Goal: Task Accomplishment & Management: Manage account settings

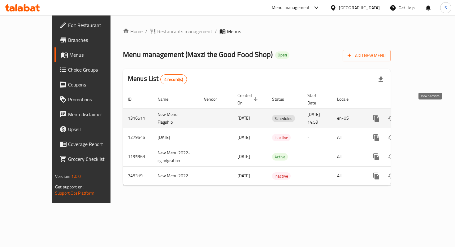
click at [425, 115] on icon "enhanced table" at bounding box center [420, 118] width 7 height 7
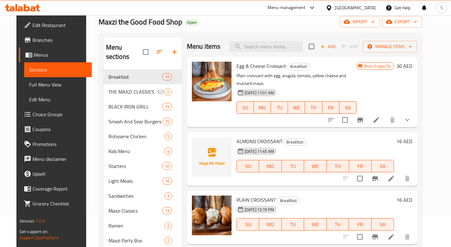
scroll to position [1, 0]
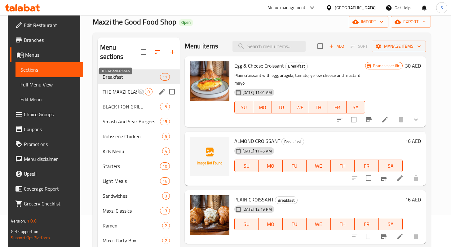
click at [111, 88] on span "THE MAXZI CLASSICS" at bounding box center [119, 91] width 35 height 7
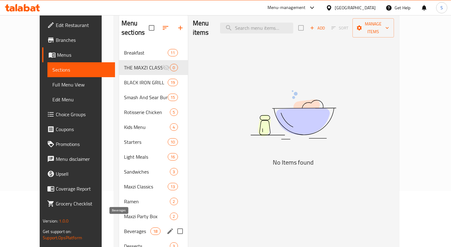
scroll to position [88, 0]
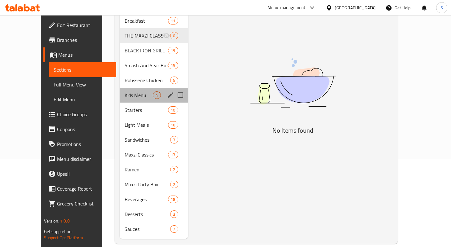
click at [127, 88] on div "Kids Menu 4" at bounding box center [154, 95] width 68 height 15
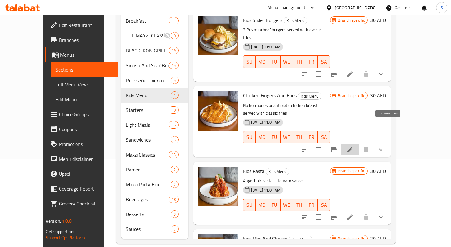
click at [353, 146] on icon at bounding box center [349, 149] width 7 height 7
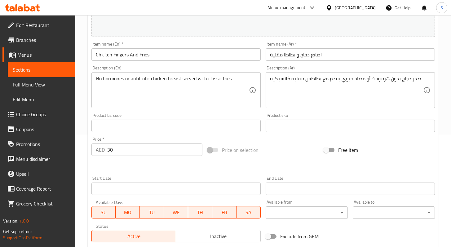
scroll to position [119, 0]
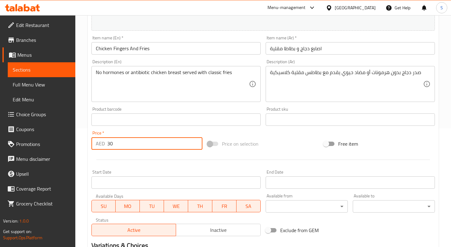
click at [111, 143] on input "30" at bounding box center [154, 143] width 95 height 12
click at [112, 143] on input "30" at bounding box center [154, 143] width 95 height 12
paste input "2"
type input "20"
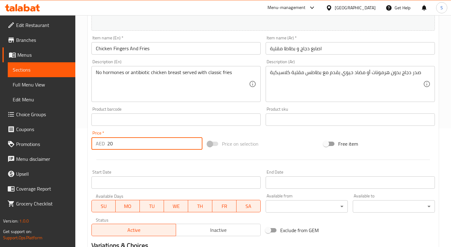
click at [277, 144] on div "Price on selection" at bounding box center [263, 143] width 116 height 17
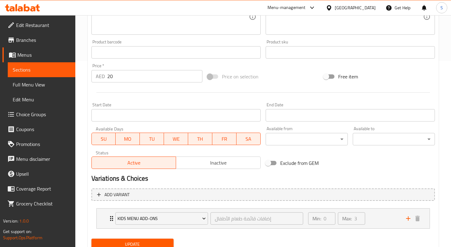
scroll to position [198, 0]
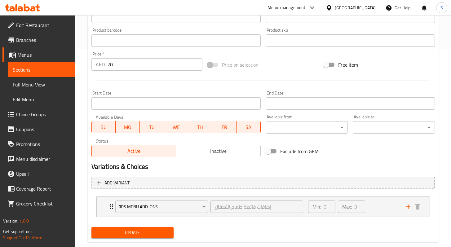
click at [136, 232] on span "Update" at bounding box center [132, 233] width 72 height 8
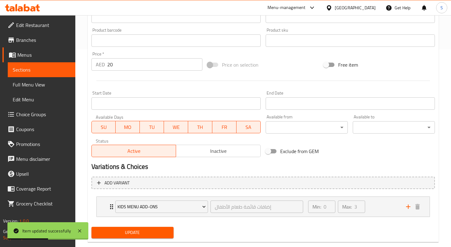
click at [35, 70] on span "Sections" at bounding box center [42, 69] width 58 height 7
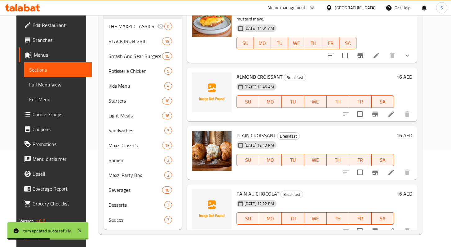
scroll to position [87, 0]
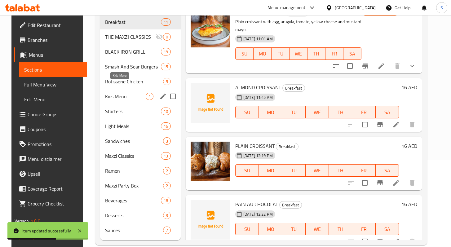
click at [120, 93] on span "Kids Menu" at bounding box center [125, 96] width 41 height 7
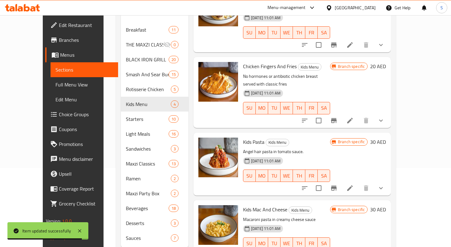
scroll to position [83, 0]
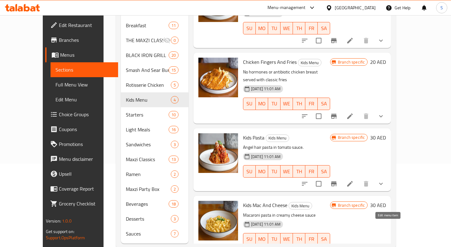
click at [353, 246] on icon at bounding box center [349, 251] width 7 height 7
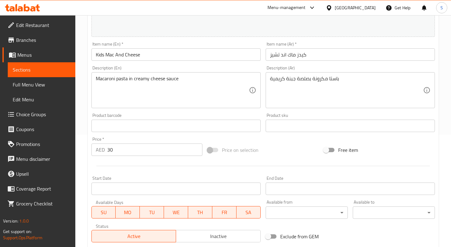
scroll to position [116, 0]
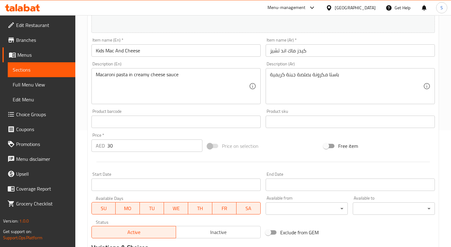
click at [32, 70] on span "Sections" at bounding box center [42, 69] width 58 height 7
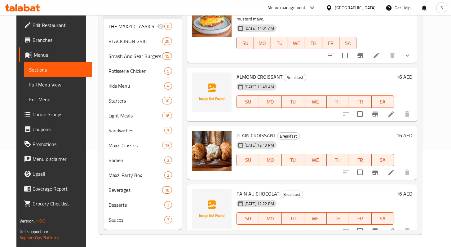
scroll to position [88, 0]
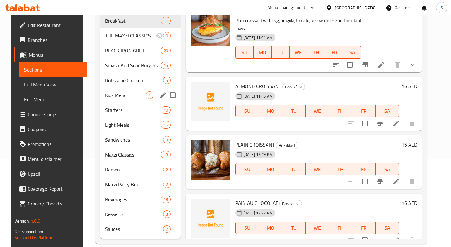
click at [122, 91] on span "Kids Menu" at bounding box center [125, 94] width 41 height 7
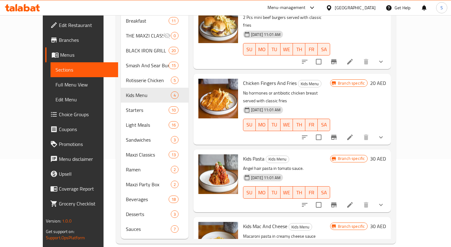
scroll to position [38, 0]
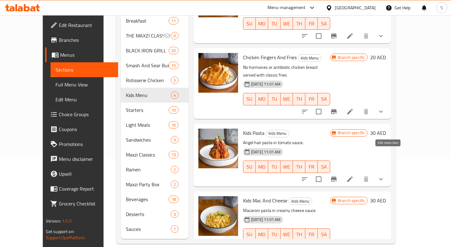
click at [352, 176] on icon at bounding box center [350, 179] width 6 height 6
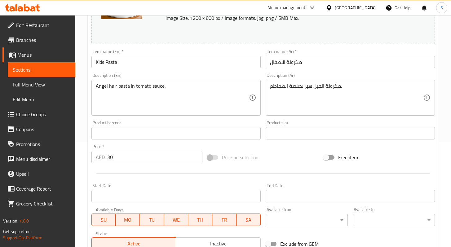
scroll to position [130, 0]
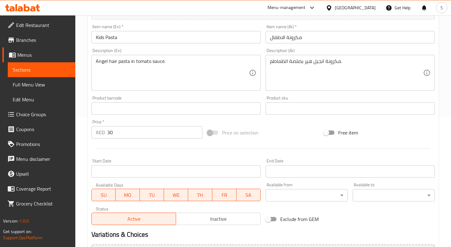
click at [16, 73] on span "Sections" at bounding box center [42, 69] width 58 height 7
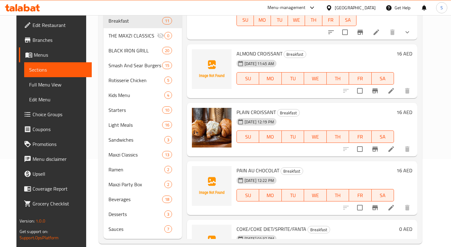
scroll to position [59, 0]
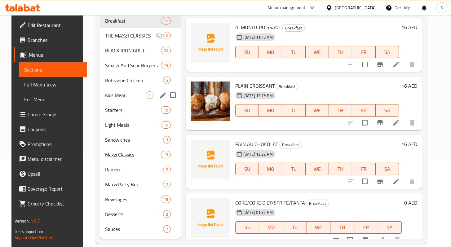
click at [127, 91] on span "Kids Menu" at bounding box center [125, 94] width 41 height 7
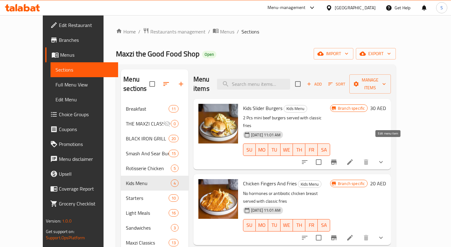
click at [352, 159] on icon at bounding box center [350, 162] width 6 height 6
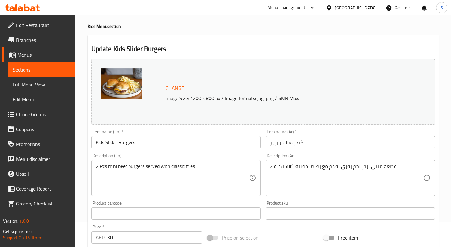
scroll to position [56, 0]
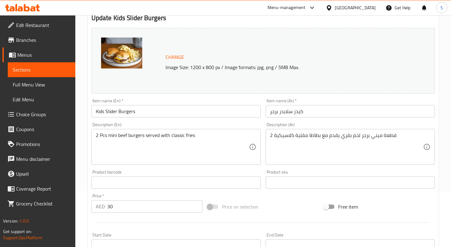
drag, startPoint x: 27, startPoint y: 66, endPoint x: 24, endPoint y: 67, distance: 3.2
click at [27, 66] on span "Sections" at bounding box center [42, 69] width 58 height 7
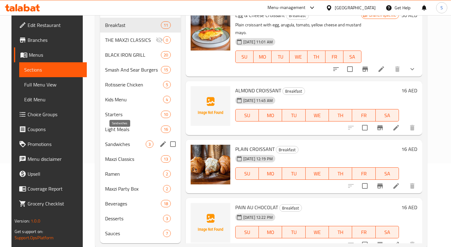
scroll to position [88, 0]
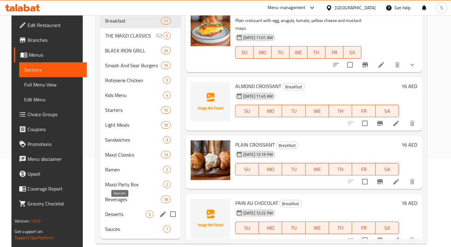
click at [117, 210] on span "Desserts" at bounding box center [125, 213] width 41 height 7
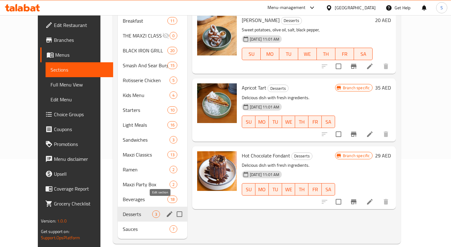
click at [166, 210] on icon "edit" at bounding box center [169, 213] width 7 height 7
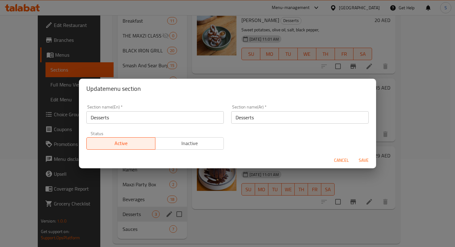
click at [92, 118] on input "Desserts" at bounding box center [154, 117] width 137 height 12
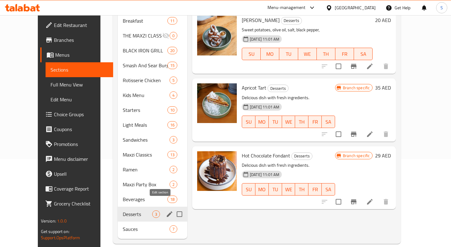
click at [167, 211] on icon "edit" at bounding box center [170, 214] width 6 height 6
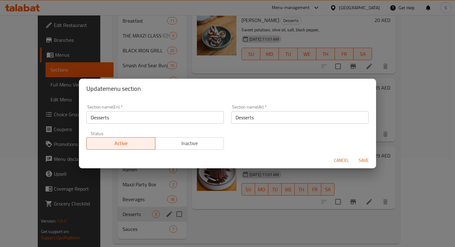
click at [92, 116] on input "Desserts" at bounding box center [154, 117] width 137 height 12
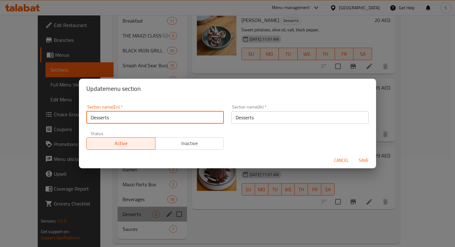
click at [92, 118] on input "Desserts" at bounding box center [154, 117] width 137 height 12
click at [91, 118] on input "Desserts" at bounding box center [154, 117] width 137 height 12
paste input "MAXZI DESSERTS"
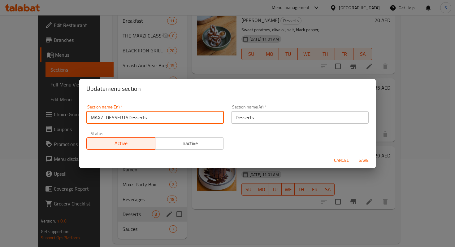
click at [117, 118] on input "MAXZI DESSERTSDesserts" at bounding box center [154, 117] width 137 height 12
click at [117, 117] on input "MAXZI DESSERTSDesserts" at bounding box center [154, 117] width 137 height 12
click at [127, 118] on input "MAXZI DESSERTSDesserts" at bounding box center [154, 117] width 137 height 12
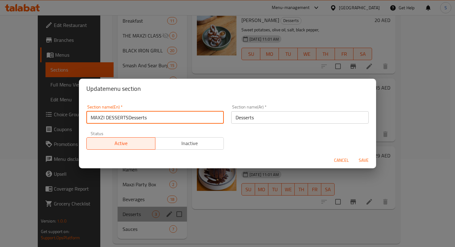
click at [127, 118] on input "MAXZI DESSERTSDesserts" at bounding box center [154, 117] width 137 height 12
click at [127, 117] on input "MAXZI DESSERTSDesserts" at bounding box center [154, 117] width 137 height 12
click at [126, 117] on input "MAXZI DESSERTSDesserts" at bounding box center [154, 117] width 137 height 12
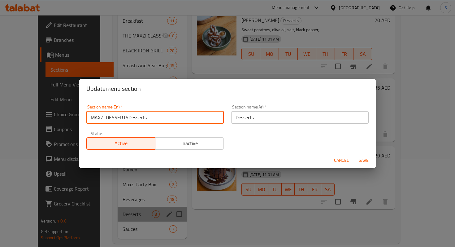
drag, startPoint x: 127, startPoint y: 117, endPoint x: 106, endPoint y: 116, distance: 21.4
click at [106, 116] on input "MAXZI DESSERTSDesserts" at bounding box center [154, 117] width 137 height 12
type input "MAXZI Desserts"
click at [364, 161] on span "Save" at bounding box center [363, 160] width 15 height 8
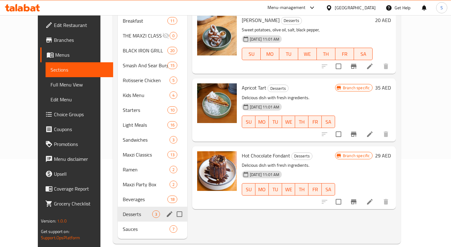
click at [165, 209] on button "edit" at bounding box center [169, 213] width 9 height 9
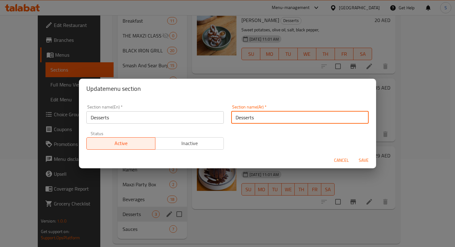
drag, startPoint x: 268, startPoint y: 117, endPoint x: 195, endPoint y: 115, distance: 73.7
click at [197, 115] on div "Section name(En)   * Desserts Section name(En) * Section name(Ar)   * Desserts …" at bounding box center [228, 127] width 290 height 52
paste input "حلويات ماكسي"
type input "حلويات ماكسي"
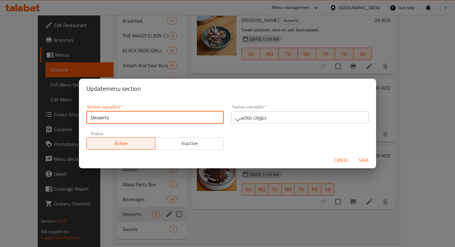
click at [89, 115] on input "Desserts" at bounding box center [154, 117] width 137 height 12
type input "Maxzi Desserts"
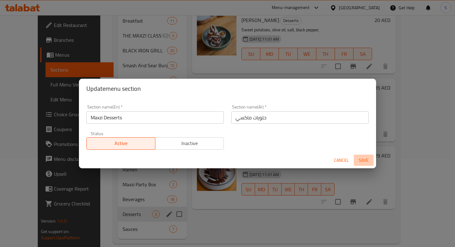
click at [363, 162] on span "Save" at bounding box center [363, 160] width 15 height 8
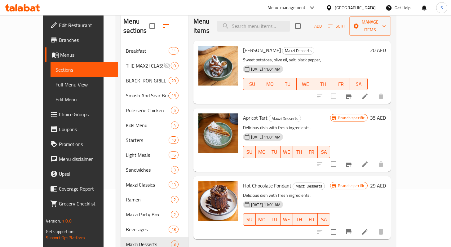
scroll to position [88, 0]
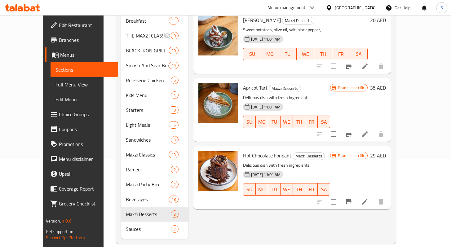
click at [260, 151] on span "Hot Chocolate Fondant" at bounding box center [267, 155] width 48 height 9
click at [368, 198] on icon at bounding box center [364, 201] width 7 height 7
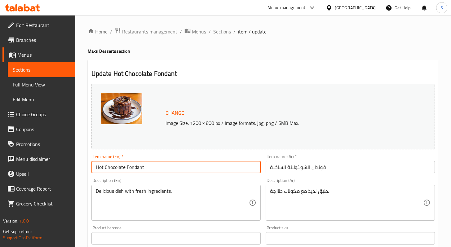
drag, startPoint x: 152, startPoint y: 167, endPoint x: 55, endPoint y: 165, distance: 96.6
click at [54, 165] on div "Edit Restaurant Branches Menus Sections Full Menu View Edit Menu Choice Groups …" at bounding box center [225, 230] width 451 height 431
paste input "OT CHOCOLATE CAKE FONDANT"
type input "HOT CHOCOLATE CAKE FONDANT"
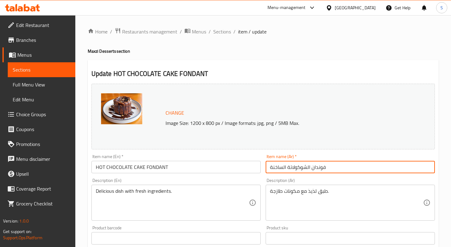
drag, startPoint x: 337, startPoint y: 170, endPoint x: 261, endPoint y: 169, distance: 75.6
click at [280, 169] on input "فوندان الشوكولاتة الساخنة" at bounding box center [349, 167] width 169 height 12
click at [331, 169] on input "فوندان الشوكولاتة الساخنة" at bounding box center [349, 167] width 169 height 12
drag, startPoint x: 335, startPoint y: 166, endPoint x: 224, endPoint y: 166, distance: 111.8
click at [224, 166] on div "Change Image Size: 1200 x 800 px / Image formats: jpg, png / 5MB Max. Item name…" at bounding box center [263, 219] width 348 height 276
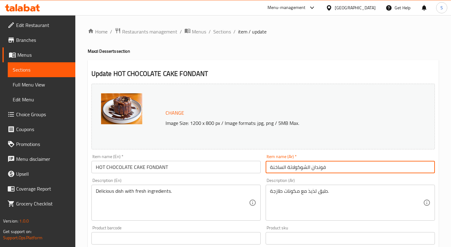
paste input "يكة الشوكولاتة الساخنة فوندان"
type input "كيكة الشوكولاتة الساخنة فوندان"
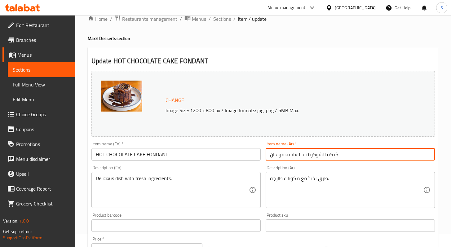
scroll to position [54, 0]
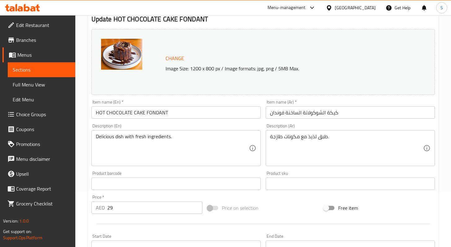
click at [394, 101] on div "Item name (Ar)   * كيكة الشوكولاتة الساخنة فوندان Item name (Ar) *" at bounding box center [349, 109] width 169 height 19
click at [177, 59] on span "Change" at bounding box center [174, 58] width 19 height 9
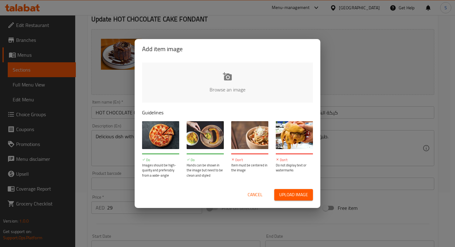
click at [232, 83] on input "file" at bounding box center [437, 92] width 590 height 58
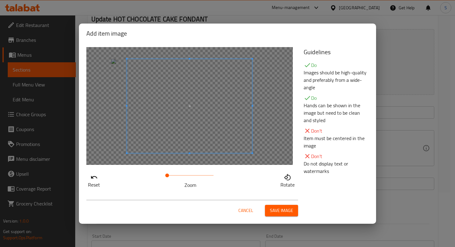
click at [212, 120] on span at bounding box center [189, 106] width 125 height 94
click at [163, 121] on span at bounding box center [183, 106] width 125 height 94
click at [276, 210] on span "Save image" at bounding box center [281, 211] width 23 height 8
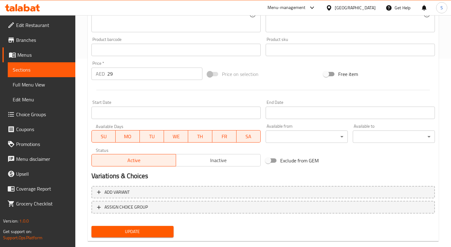
scroll to position [200, 0]
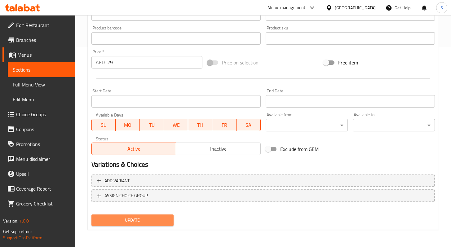
click at [153, 218] on span "Update" at bounding box center [132, 220] width 72 height 8
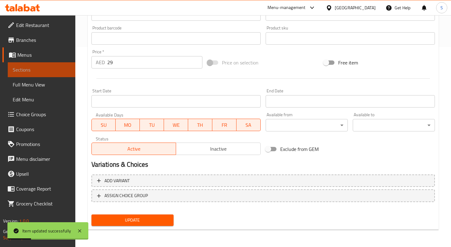
click at [29, 70] on span "Sections" at bounding box center [42, 69] width 58 height 7
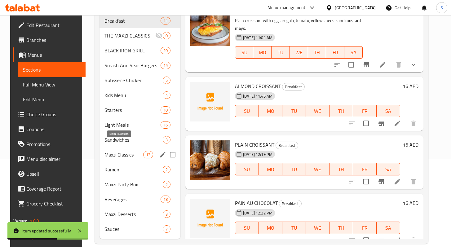
click at [129, 151] on span "Maxzi Classics" at bounding box center [123, 154] width 39 height 7
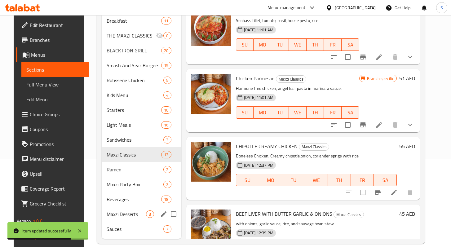
click at [128, 208] on div "Maxzi Desserts 3" at bounding box center [142, 214] width 80 height 15
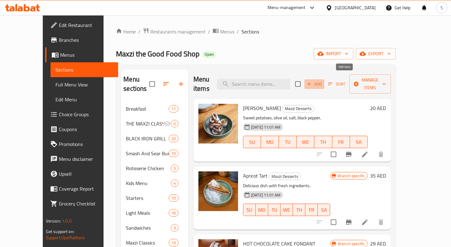
click at [311, 81] on icon "button" at bounding box center [309, 84] width 6 height 6
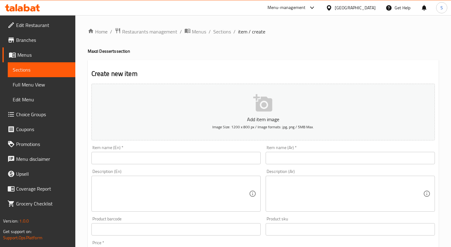
click at [185, 158] on input "text" at bounding box center [175, 158] width 169 height 12
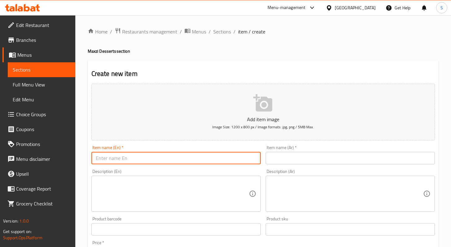
paste input "CHEESECAKE"
type input "CHEESECAKE"
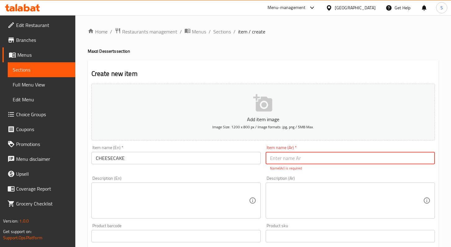
paste input "تشيز كيك"
type input "تشيز كيك"
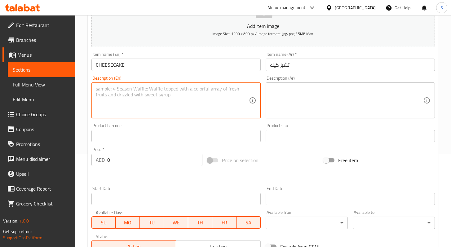
scroll to position [126, 0]
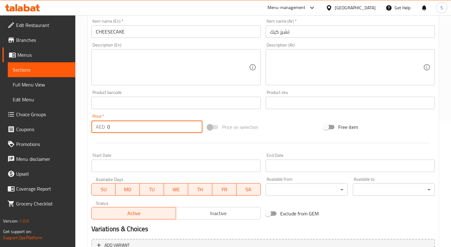
click at [115, 127] on input "0" at bounding box center [154, 126] width 95 height 12
click at [115, 126] on input "0" at bounding box center [154, 126] width 95 height 12
click at [116, 126] on input "0" at bounding box center [154, 126] width 95 height 12
paste input "29"
type input "29"
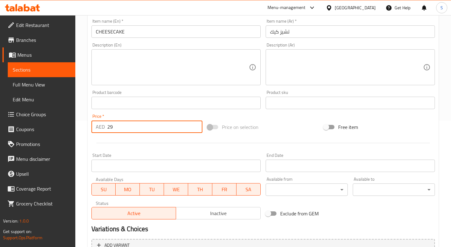
click at [151, 150] on div at bounding box center [263, 142] width 348 height 15
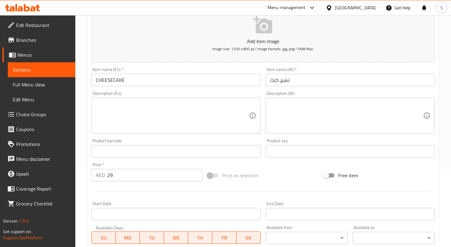
scroll to position [66, 0]
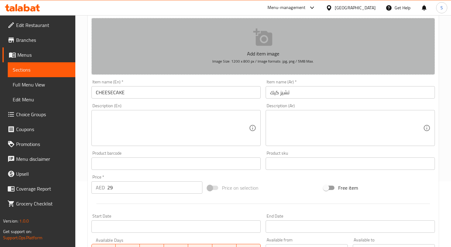
click at [269, 51] on p "Add item image" at bounding box center [263, 53] width 324 height 7
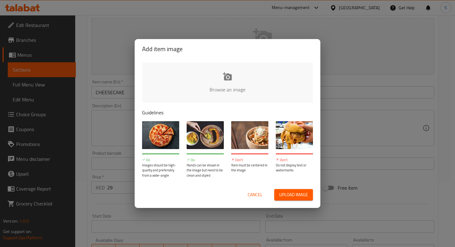
click at [224, 84] on input "file" at bounding box center [437, 92] width 590 height 58
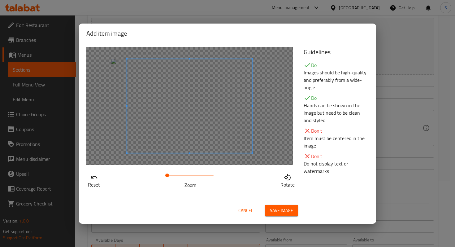
click at [203, 120] on span at bounding box center [189, 106] width 125 height 94
click at [191, 114] on span at bounding box center [177, 106] width 125 height 94
click at [280, 211] on span "Save image" at bounding box center [281, 211] width 23 height 8
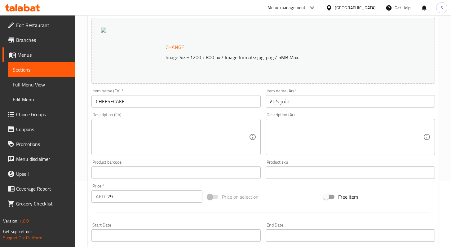
click at [232, 60] on p "Image Size: 1200 x 800 px / Image formats: jpg, png / 5MB Max." at bounding box center [284, 57] width 243 height 7
click at [178, 49] on span "Change" at bounding box center [174, 47] width 19 height 9
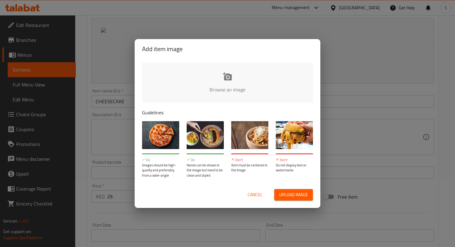
click at [225, 83] on input "file" at bounding box center [437, 92] width 590 height 58
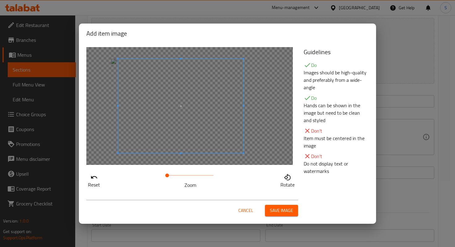
click at [192, 91] on span at bounding box center [180, 106] width 125 height 94
click at [281, 212] on span "Save image" at bounding box center [281, 211] width 23 height 8
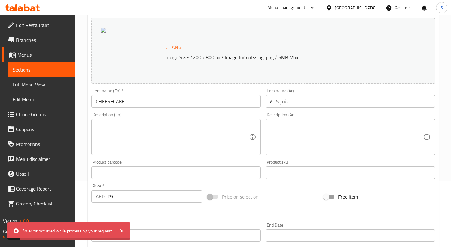
click at [238, 61] on p "Image Size: 1200 x 800 px / Image formats: jpg, png / 5MB Max." at bounding box center [284, 57] width 243 height 7
click at [183, 47] on span "Change" at bounding box center [174, 47] width 19 height 9
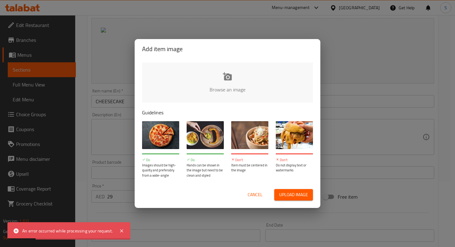
click at [225, 94] on input "file" at bounding box center [437, 92] width 590 height 58
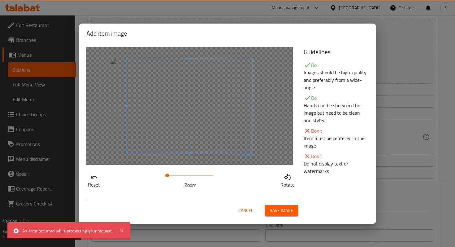
click at [281, 207] on span "Save image" at bounding box center [281, 211] width 23 height 8
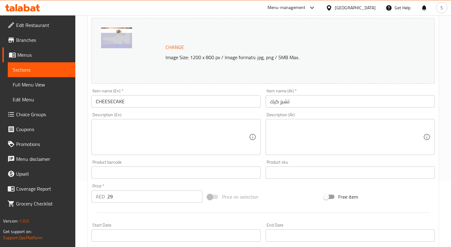
scroll to position [200, 0]
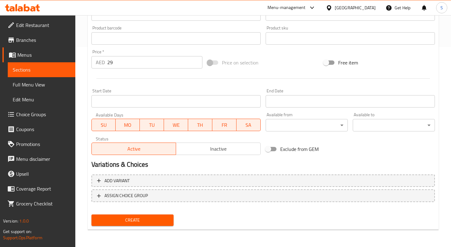
click at [145, 216] on button "Create" at bounding box center [132, 219] width 82 height 11
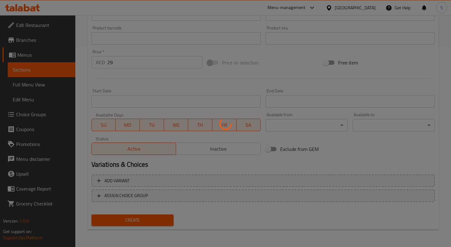
type input "0"
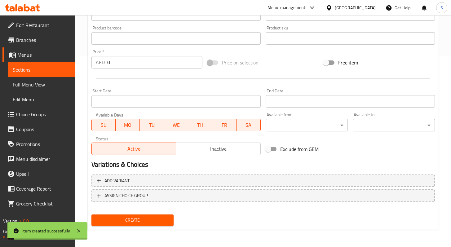
scroll to position [191, 0]
click at [26, 67] on span "Sections" at bounding box center [42, 69] width 58 height 7
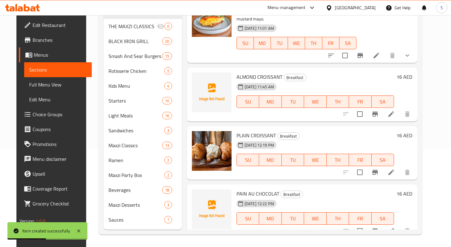
scroll to position [88, 0]
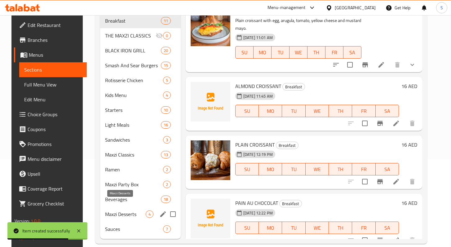
click at [120, 210] on span "Maxzi Desserts" at bounding box center [125, 213] width 41 height 7
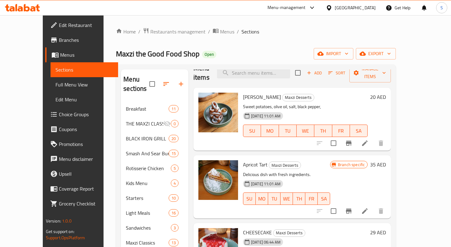
scroll to position [29, 0]
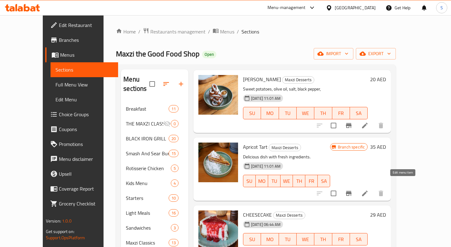
click at [368, 189] on icon at bounding box center [364, 192] width 7 height 7
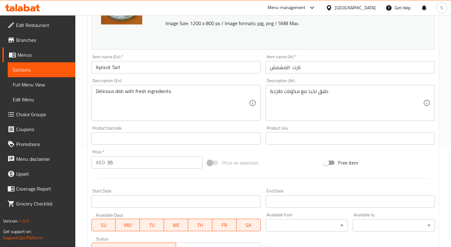
scroll to position [111, 0]
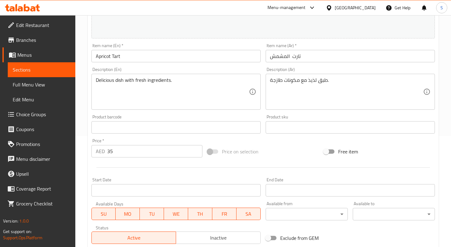
click at [109, 153] on input "35" at bounding box center [154, 151] width 95 height 12
paste input "29"
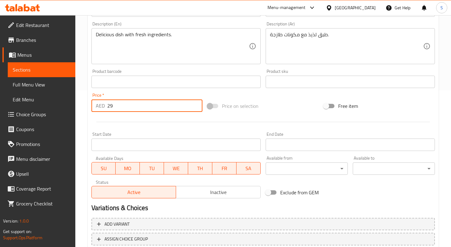
scroll to position [176, 0]
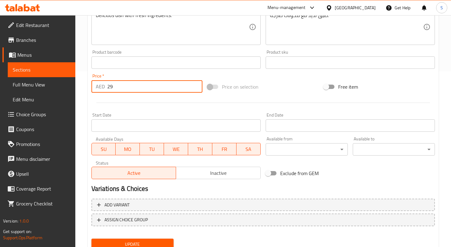
type input "29"
click at [142, 240] on span "Update" at bounding box center [132, 244] width 72 height 8
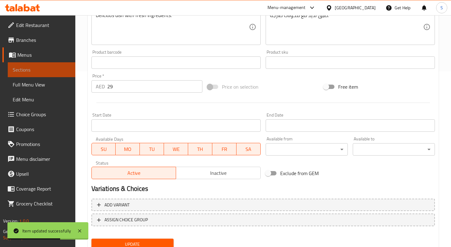
click at [26, 70] on span "Sections" at bounding box center [42, 69] width 58 height 7
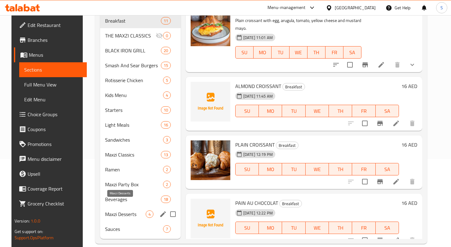
click at [124, 210] on span "Maxzi Desserts" at bounding box center [125, 213] width 41 height 7
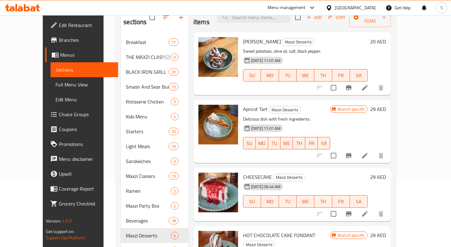
scroll to position [28, 0]
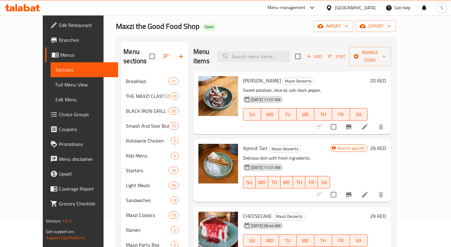
click at [373, 121] on li at bounding box center [364, 126] width 17 height 11
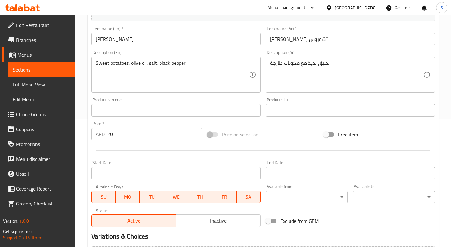
scroll to position [134, 0]
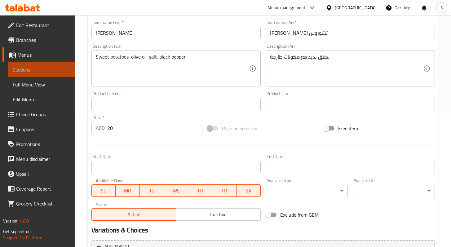
drag, startPoint x: 33, startPoint y: 69, endPoint x: 37, endPoint y: 59, distance: 11.7
click at [33, 69] on span "Sections" at bounding box center [42, 69] width 58 height 7
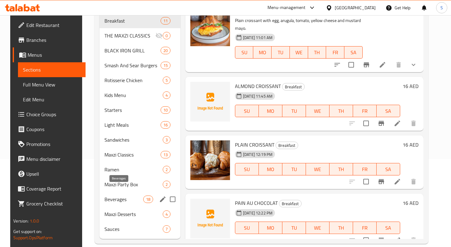
click at [122, 195] on span "Beverages" at bounding box center [123, 198] width 39 height 7
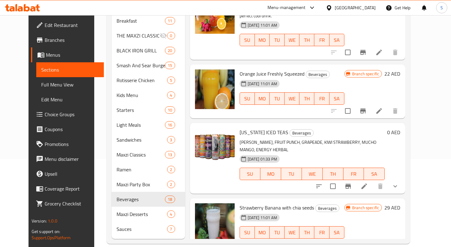
scroll to position [56, 0]
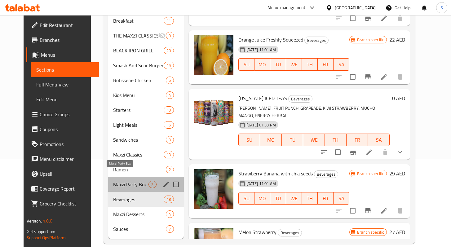
click at [113, 181] on span "Maxzi Party Box" at bounding box center [130, 184] width 35 height 7
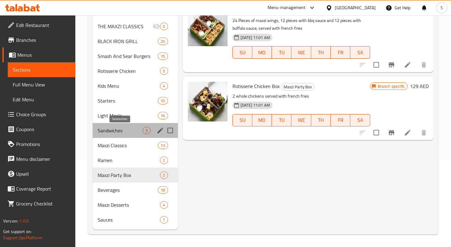
click at [124, 132] on span "Sandwiches" at bounding box center [120, 130] width 45 height 7
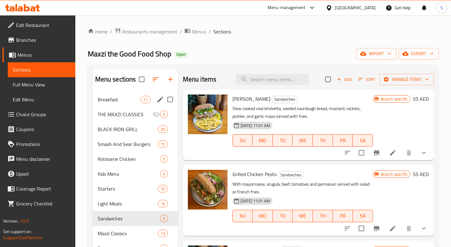
click at [123, 100] on span "Breakfast" at bounding box center [119, 99] width 43 height 7
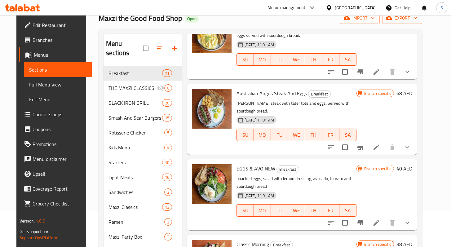
scroll to position [505, 0]
